Goal: Task Accomplishment & Management: Manage account settings

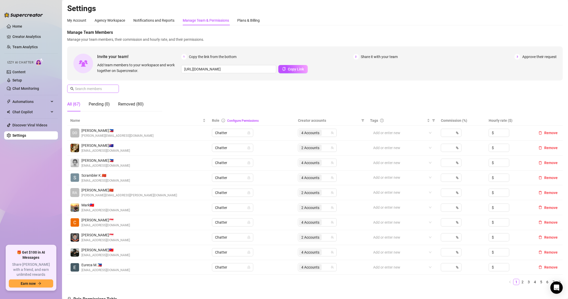
click at [114, 88] on span at bounding box center [114, 89] width 3 height 6
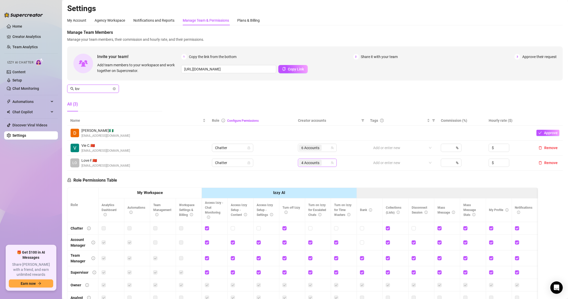
click at [305, 165] on span "4 Accounts" at bounding box center [310, 163] width 18 height 6
type input "lov"
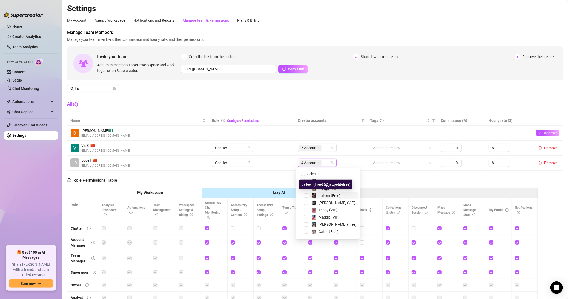
type input "j"
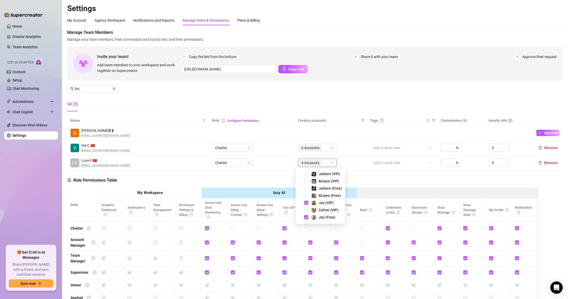
click at [127, 95] on div "Manage Team Members Manage your team members, their commission and hourly rate,…" at bounding box center [315, 72] width 496 height 86
